Goal: Find specific page/section: Find specific page/section

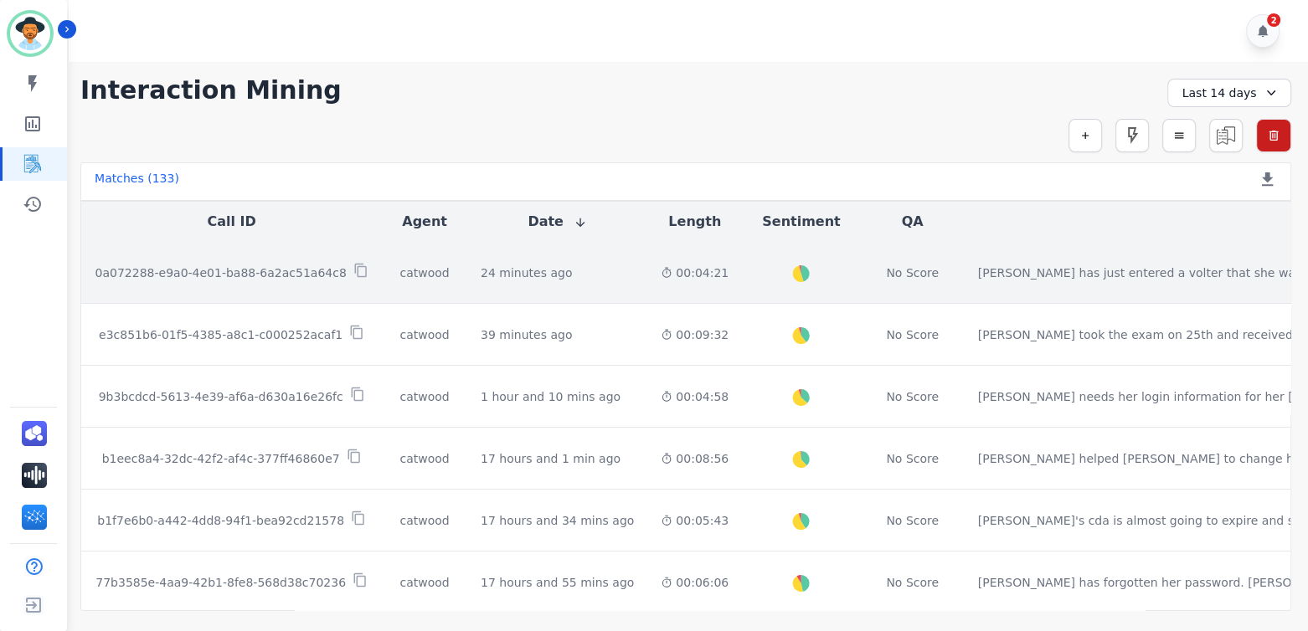
click at [269, 270] on p "0a072288-e9a0-4e01-ba88-6a2ac51a64c8" at bounding box center [220, 273] width 251 height 17
click at [224, 273] on p "a530586a-a85b-481e-a2a7-90c96c22a637" at bounding box center [221, 273] width 252 height 17
